Goal: Task Accomplishment & Management: Use online tool/utility

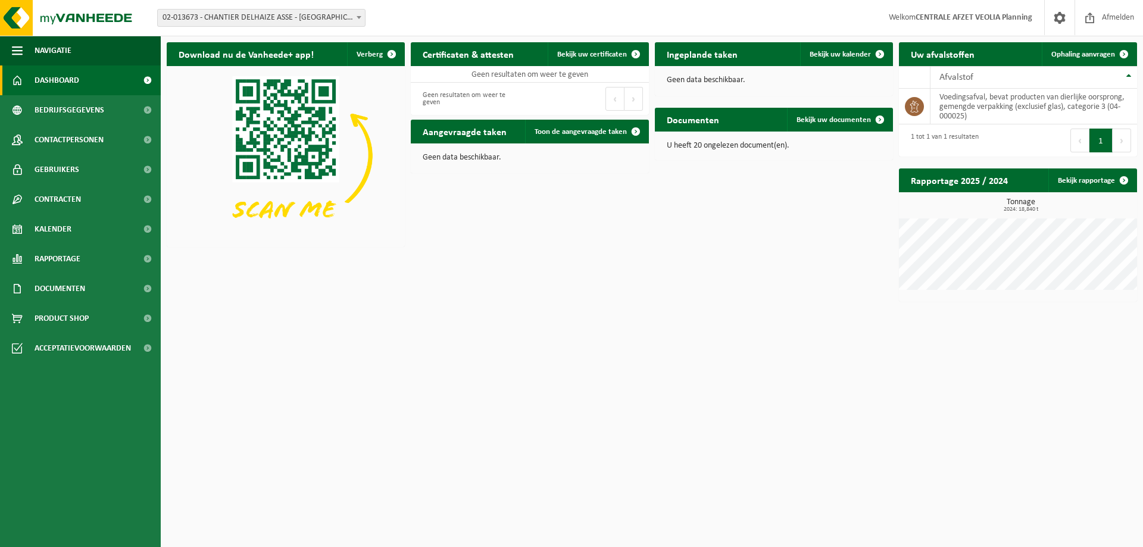
click at [281, 20] on span "02-013673 - CHANTIER DELHAIZE ASSE - [GEOGRAPHIC_DATA] - [GEOGRAPHIC_DATA]" at bounding box center [261, 18] width 207 height 17
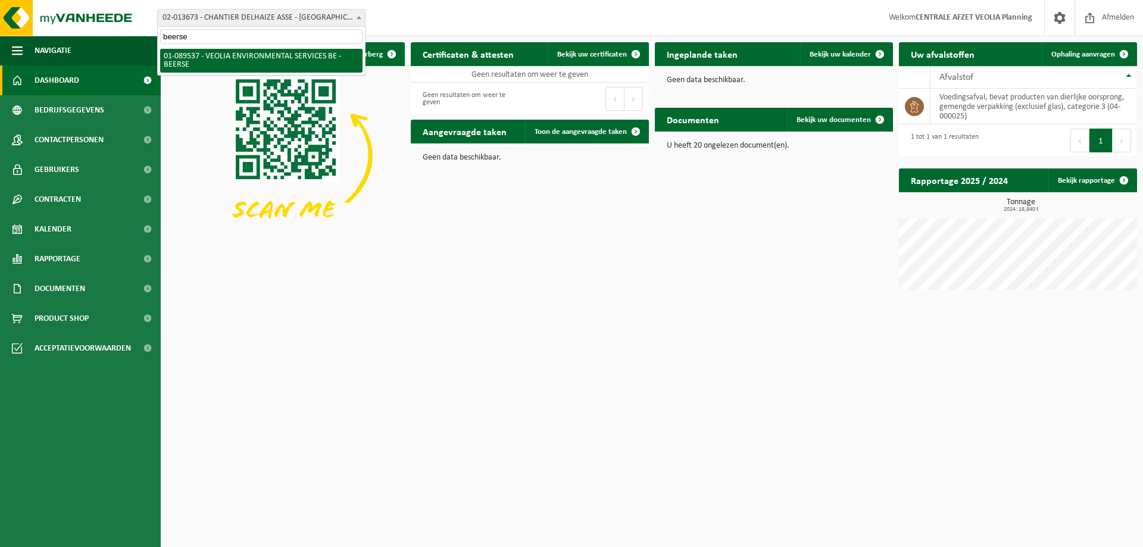
type input "beerse"
select select "732"
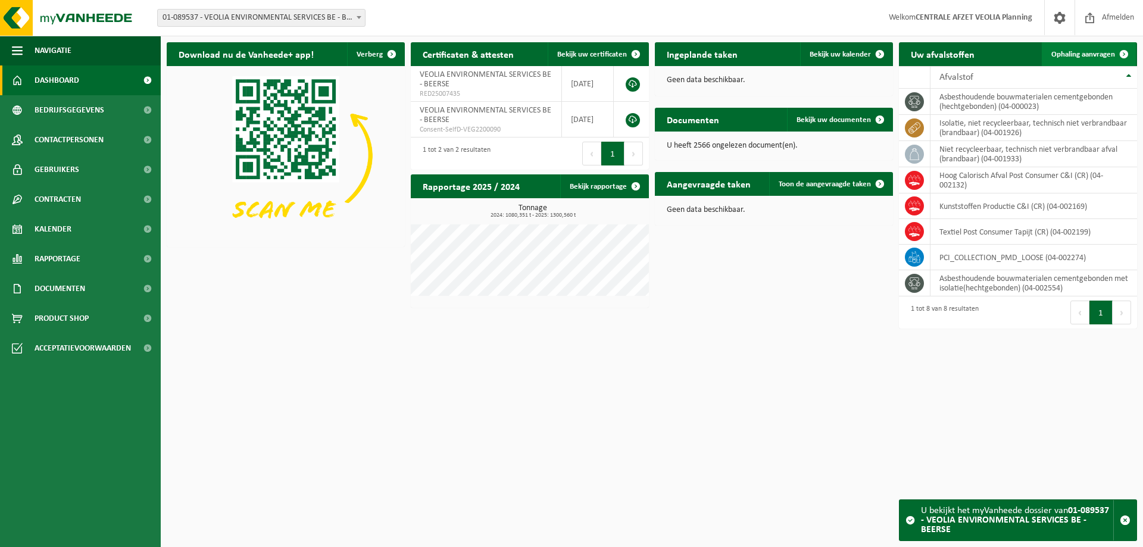
click at [1080, 57] on span "Ophaling aanvragen" at bounding box center [1083, 55] width 64 height 8
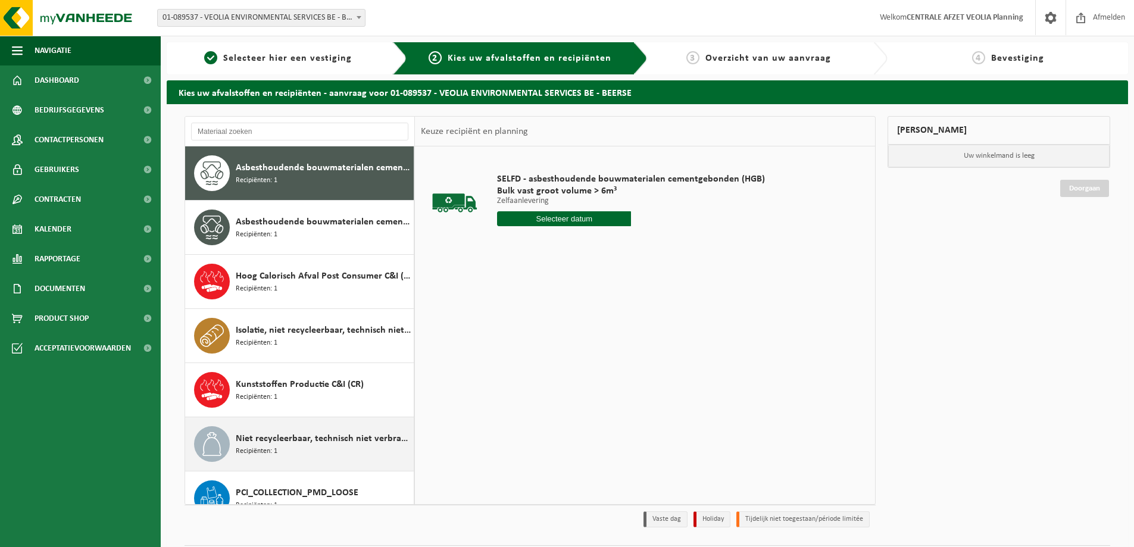
click at [308, 443] on span "Niet recycleerbaar, technisch niet verbrandbaar afval (brandbaar)" at bounding box center [323, 439] width 175 height 14
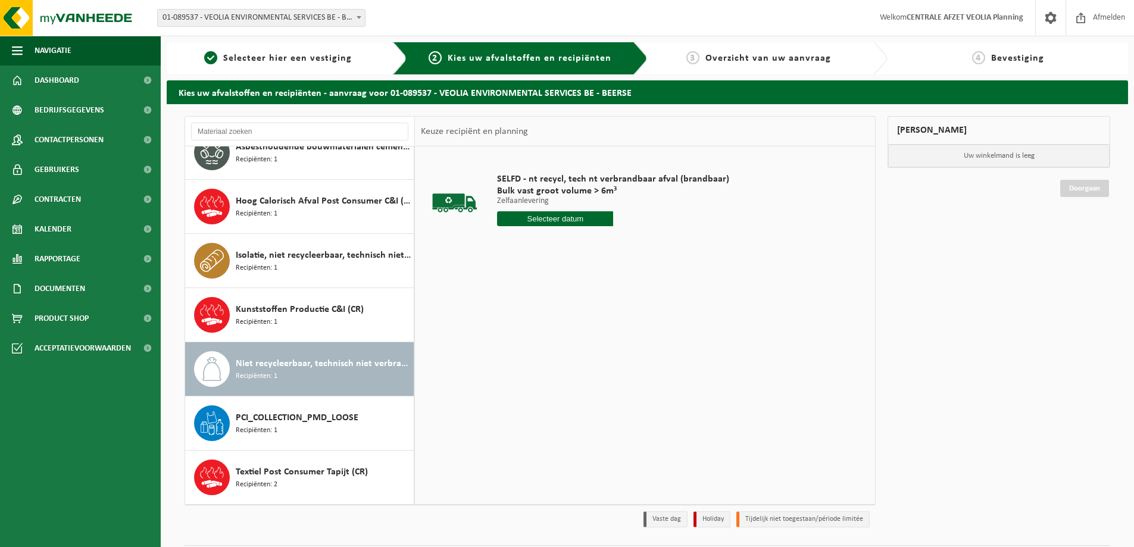
click at [551, 216] on input "text" at bounding box center [555, 218] width 116 height 15
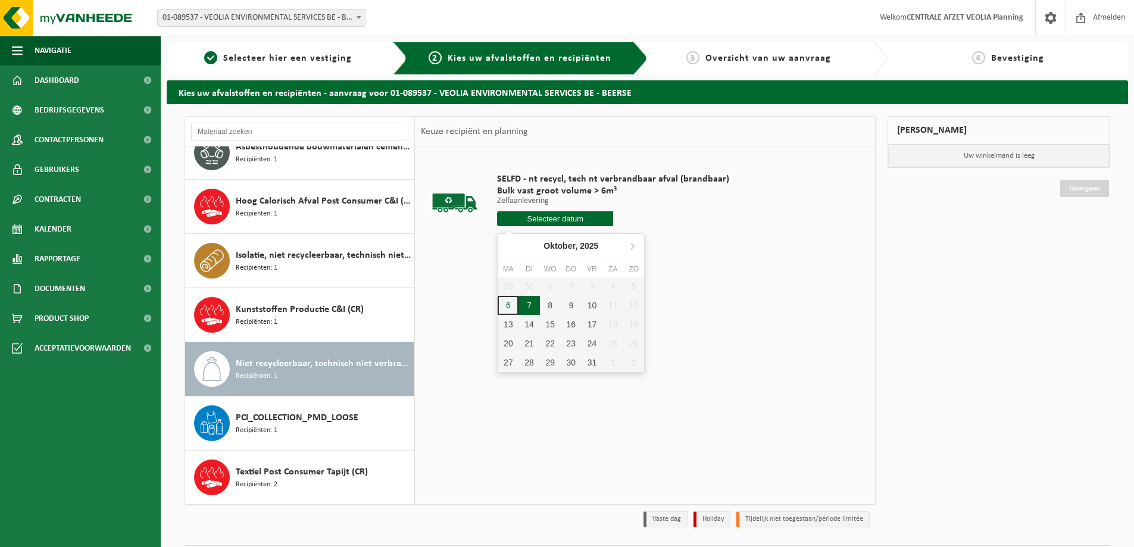
click at [529, 302] on div "7" at bounding box center [528, 305] width 21 height 19
type input "Van 2025-10-07"
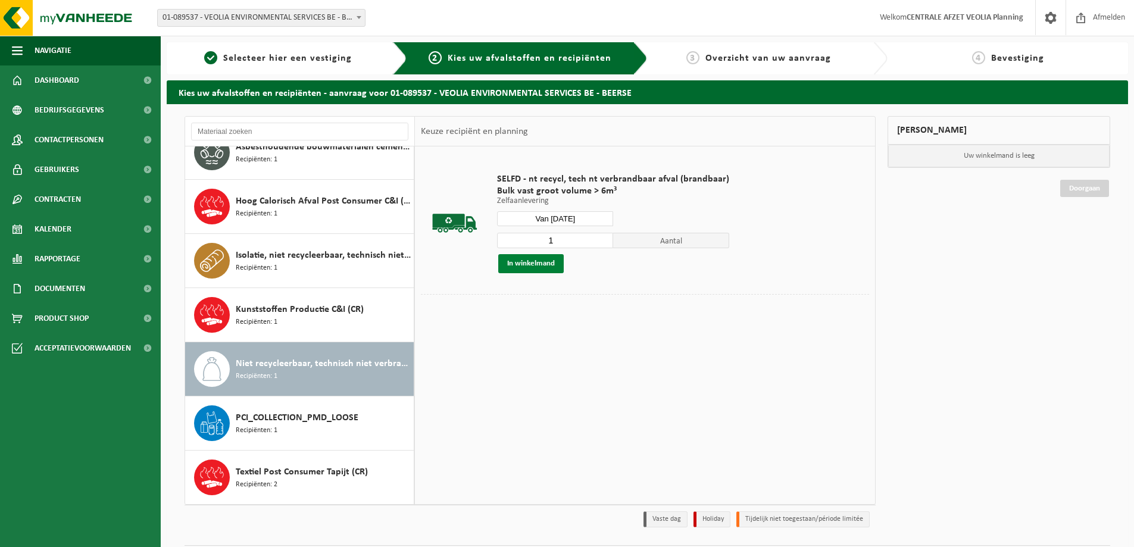
click at [535, 264] on button "In winkelmand" at bounding box center [530, 263] width 65 height 19
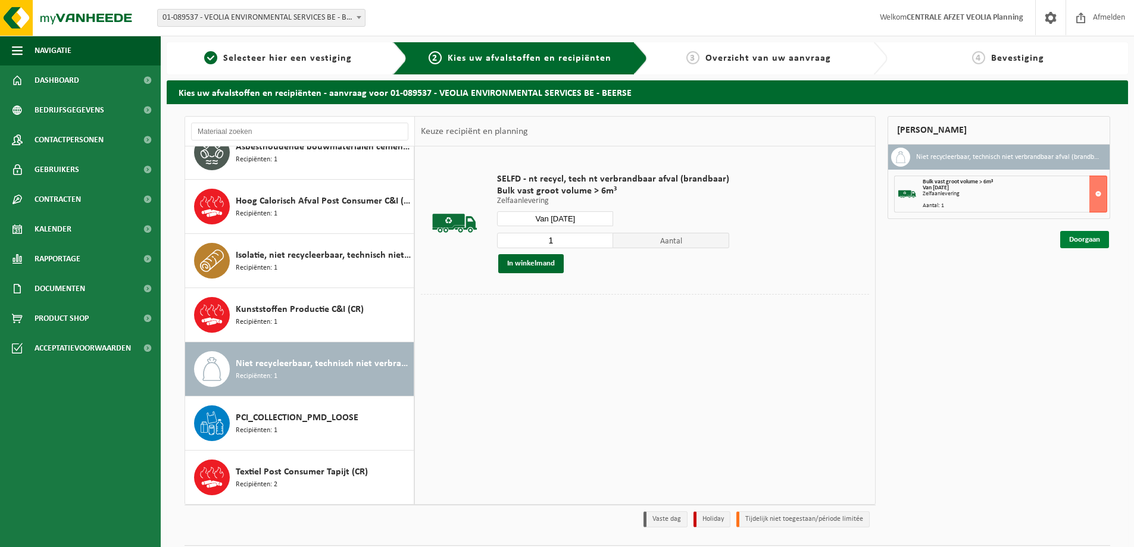
click at [1083, 243] on link "Doorgaan" at bounding box center [1084, 239] width 49 height 17
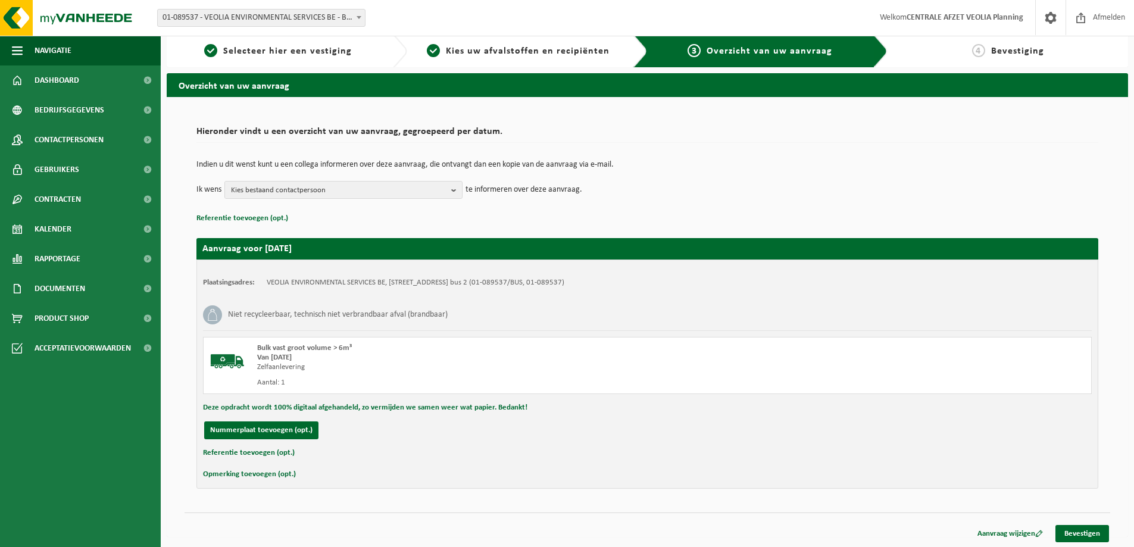
scroll to position [9, 0]
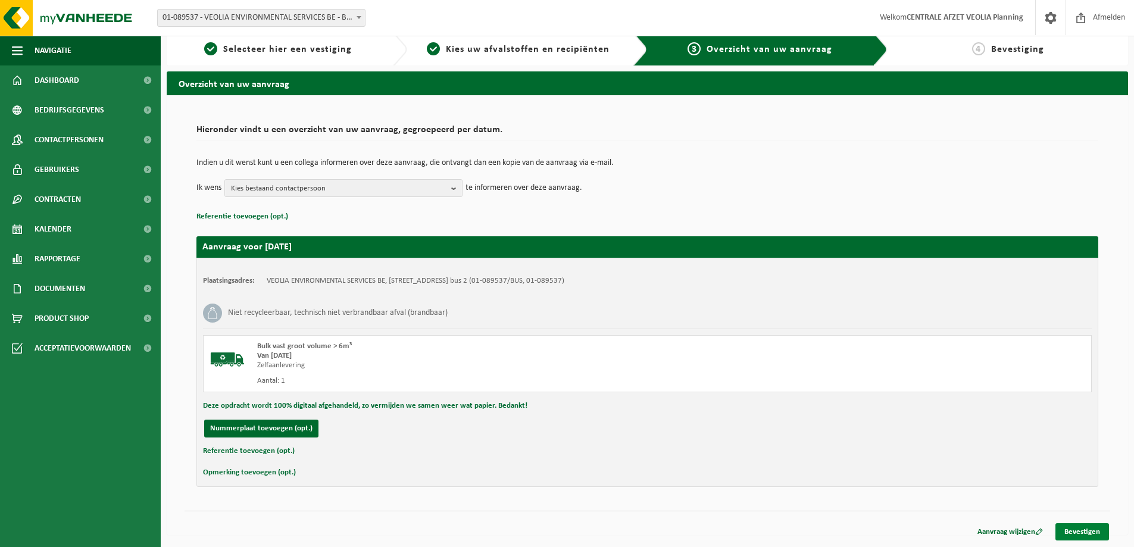
click at [1080, 532] on link "Bevestigen" at bounding box center [1082, 531] width 54 height 17
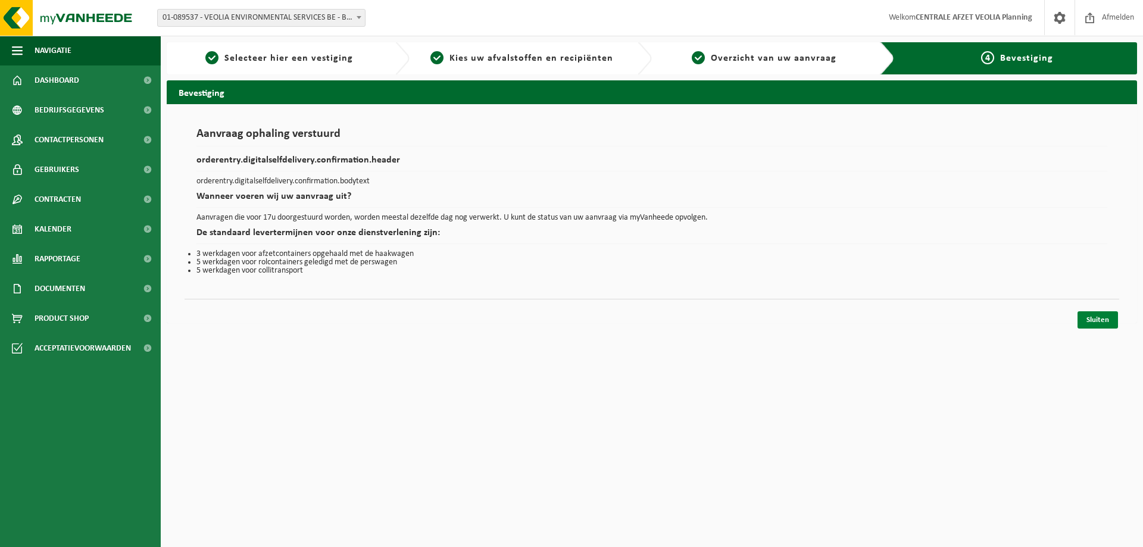
click at [1096, 324] on link "Sluiten" at bounding box center [1097, 319] width 40 height 17
